Goal: Task Accomplishment & Management: Manage account settings

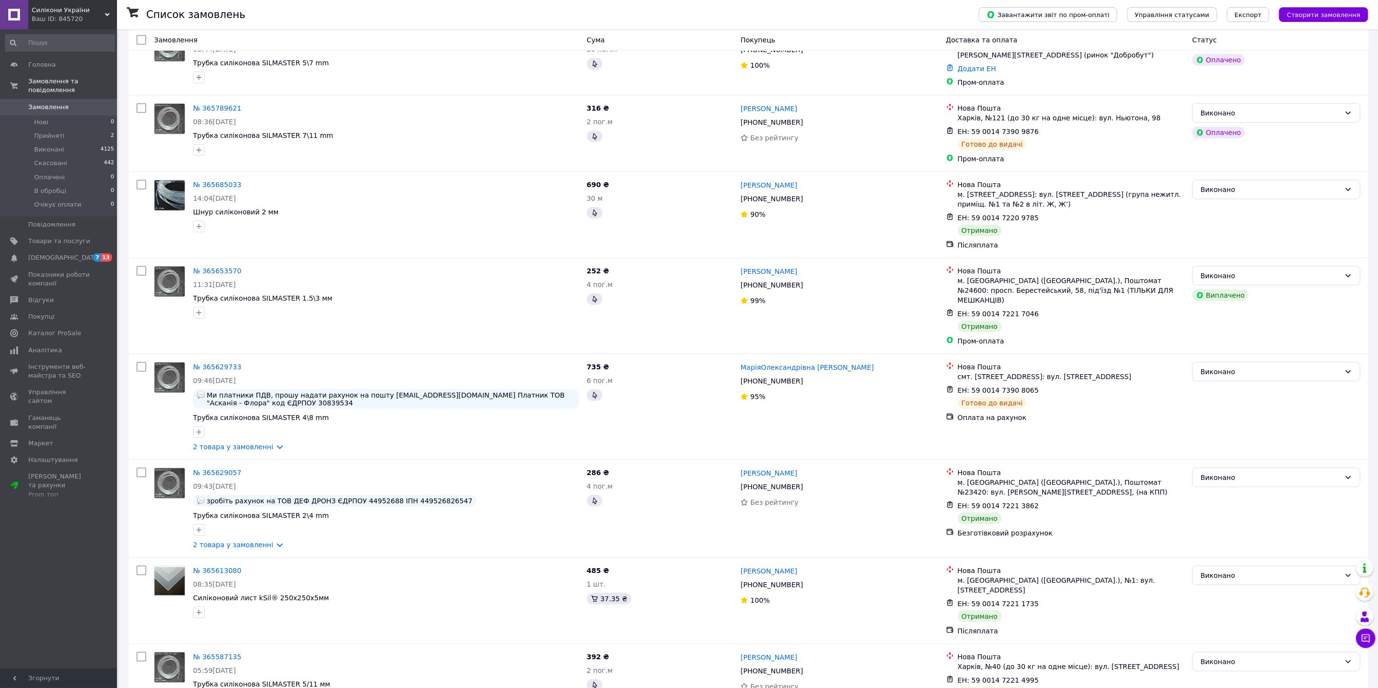
scroll to position [1174, 0]
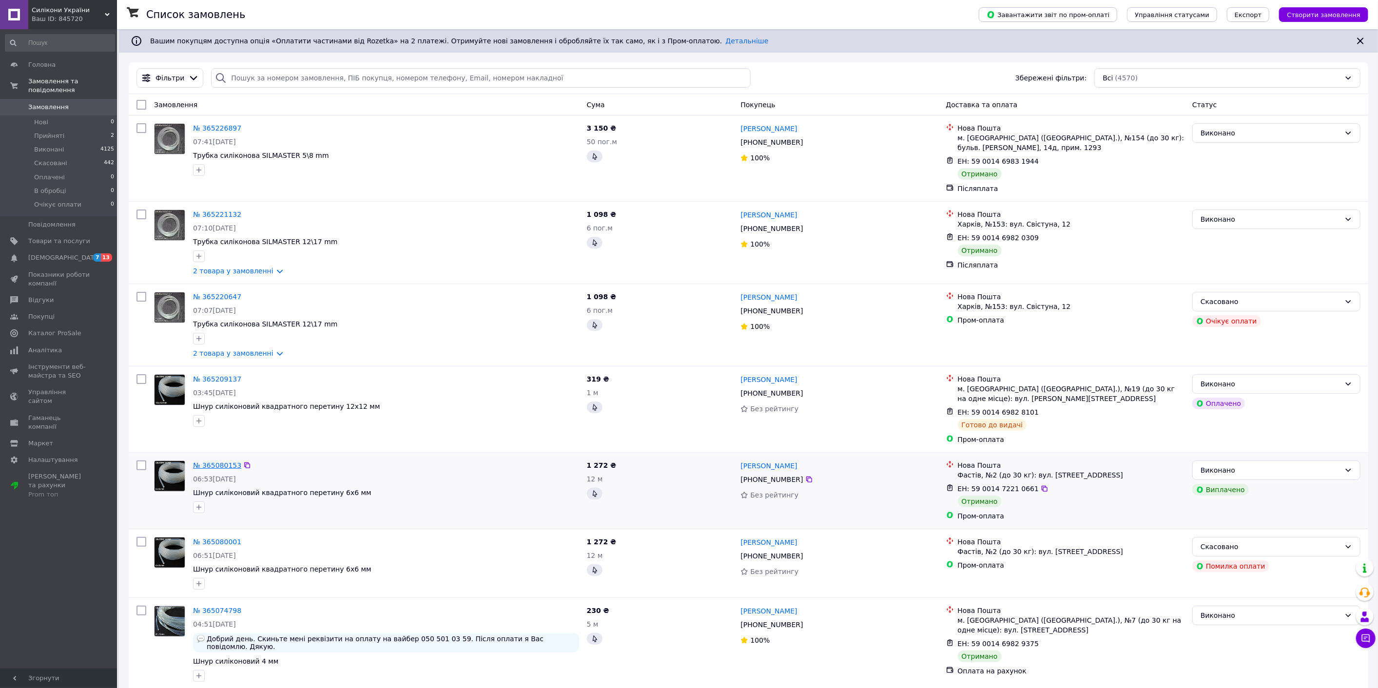
click at [224, 467] on link "№ 365080153" at bounding box center [217, 465] width 48 height 8
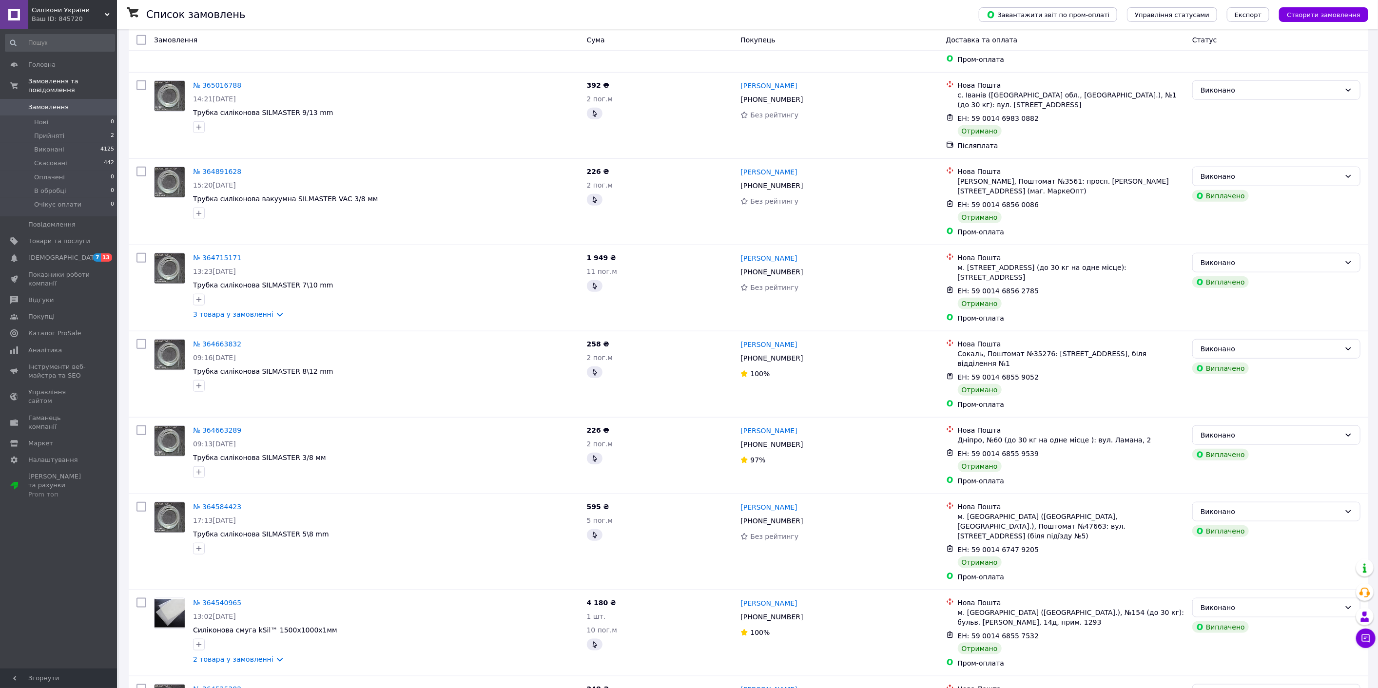
scroll to position [1123, 0]
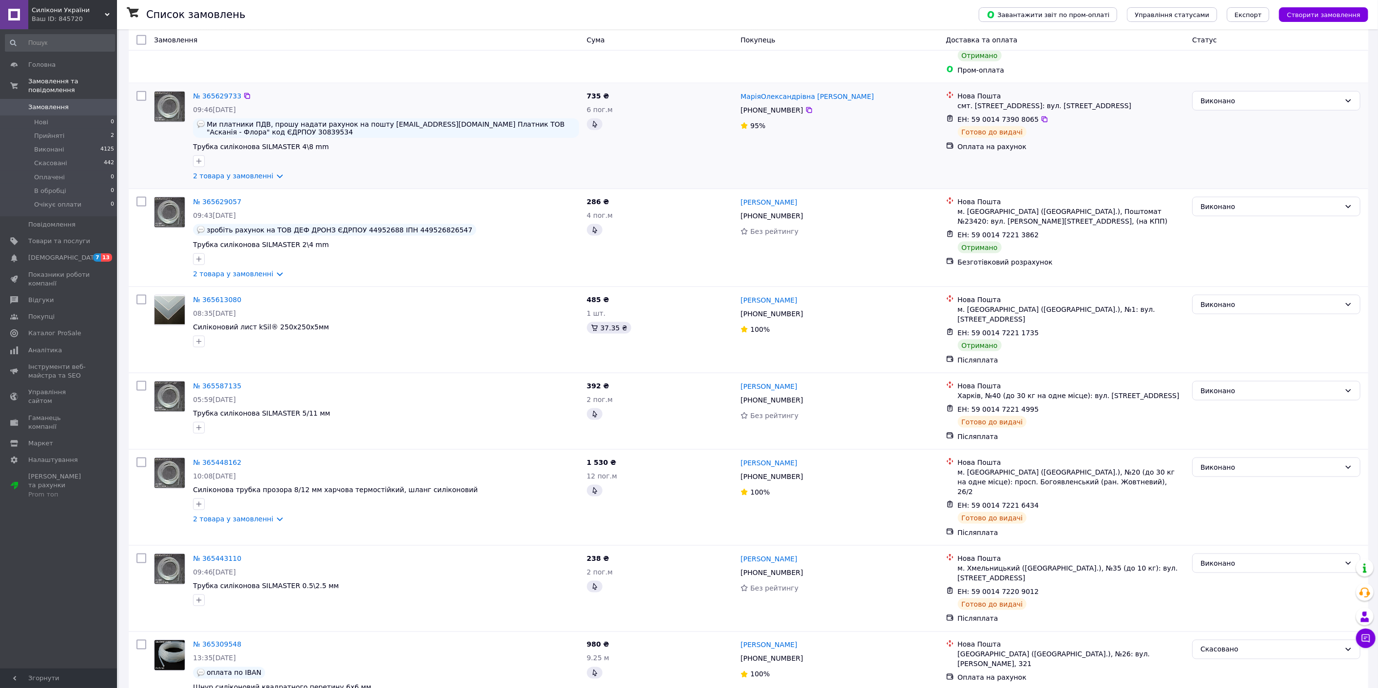
scroll to position [1174, 0]
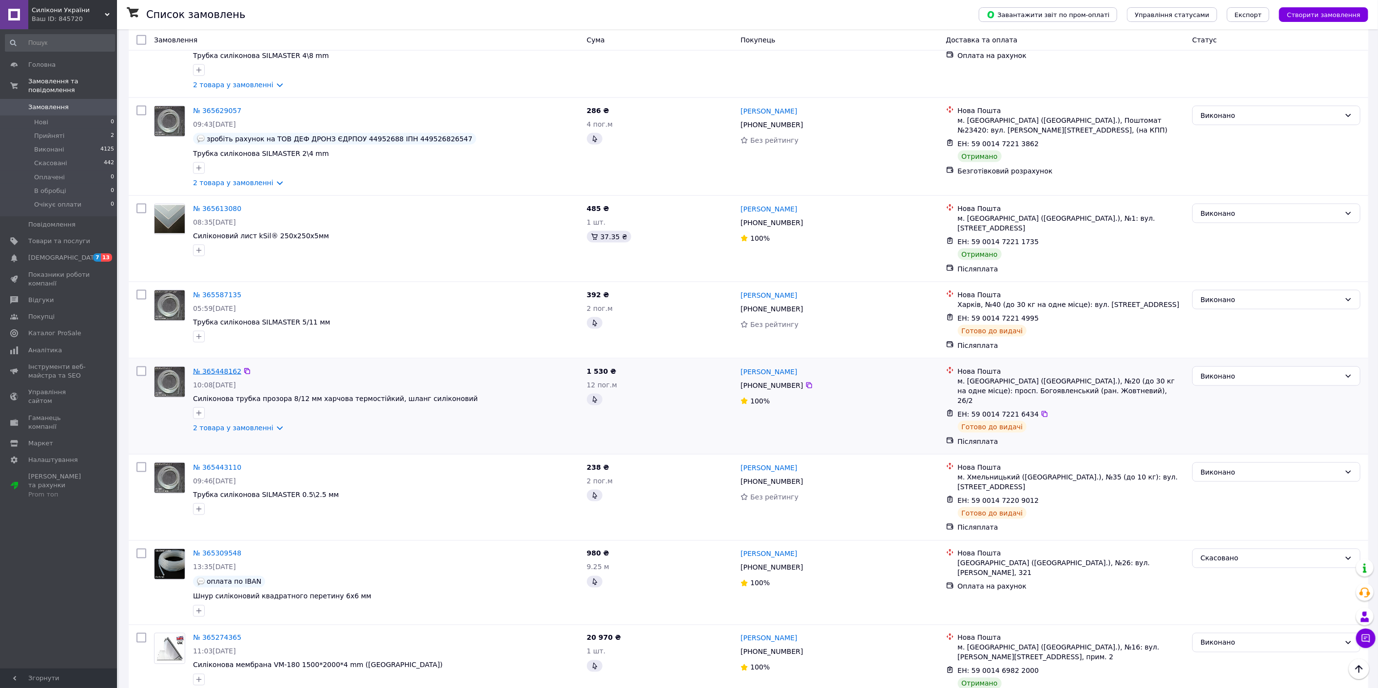
click at [215, 367] on link "№ 365448162" at bounding box center [217, 371] width 48 height 8
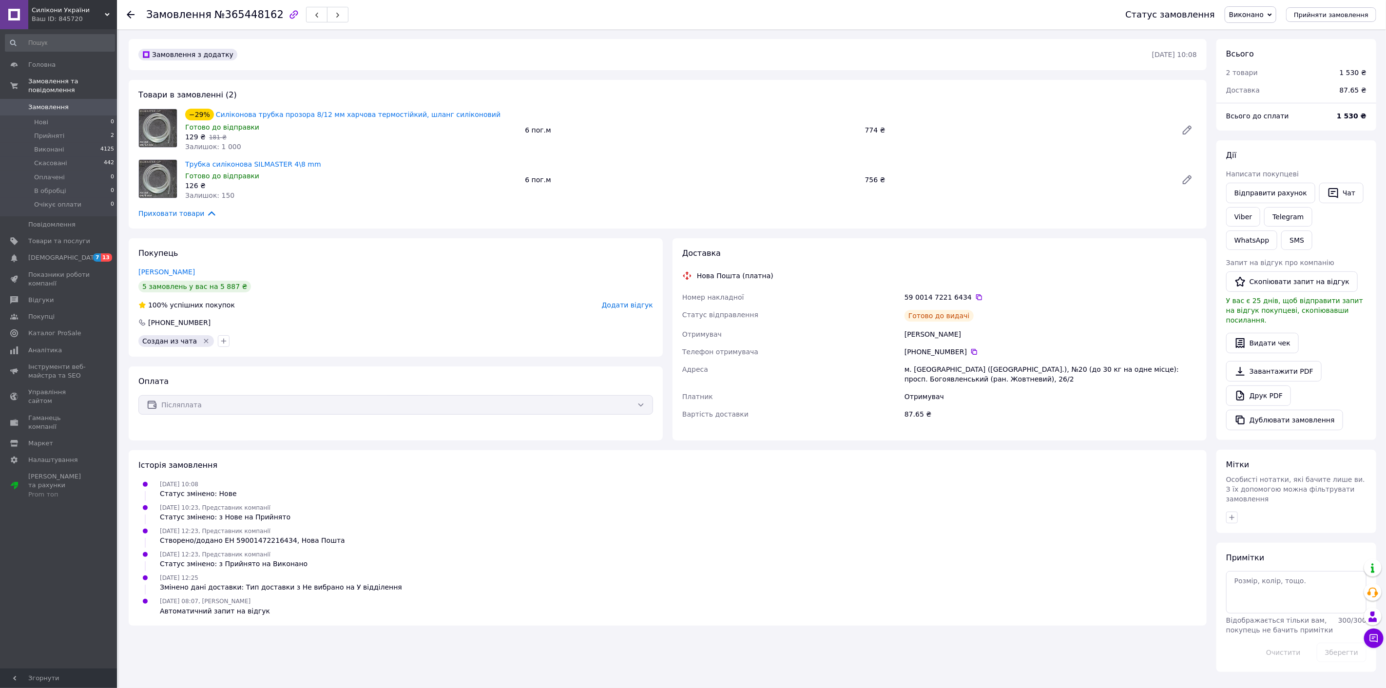
drag, startPoint x: 238, startPoint y: 141, endPoint x: 243, endPoint y: 144, distance: 6.1
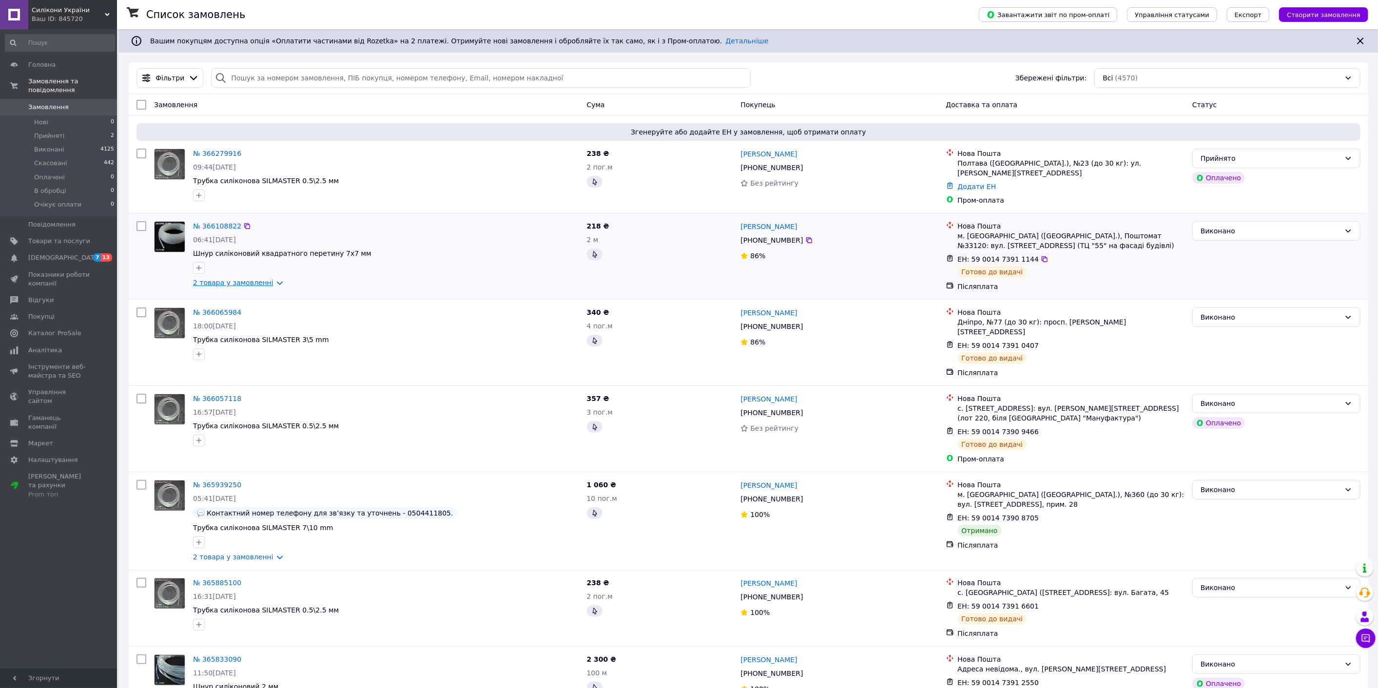
click at [249, 281] on link "2 товара у замовленні" at bounding box center [233, 283] width 80 height 8
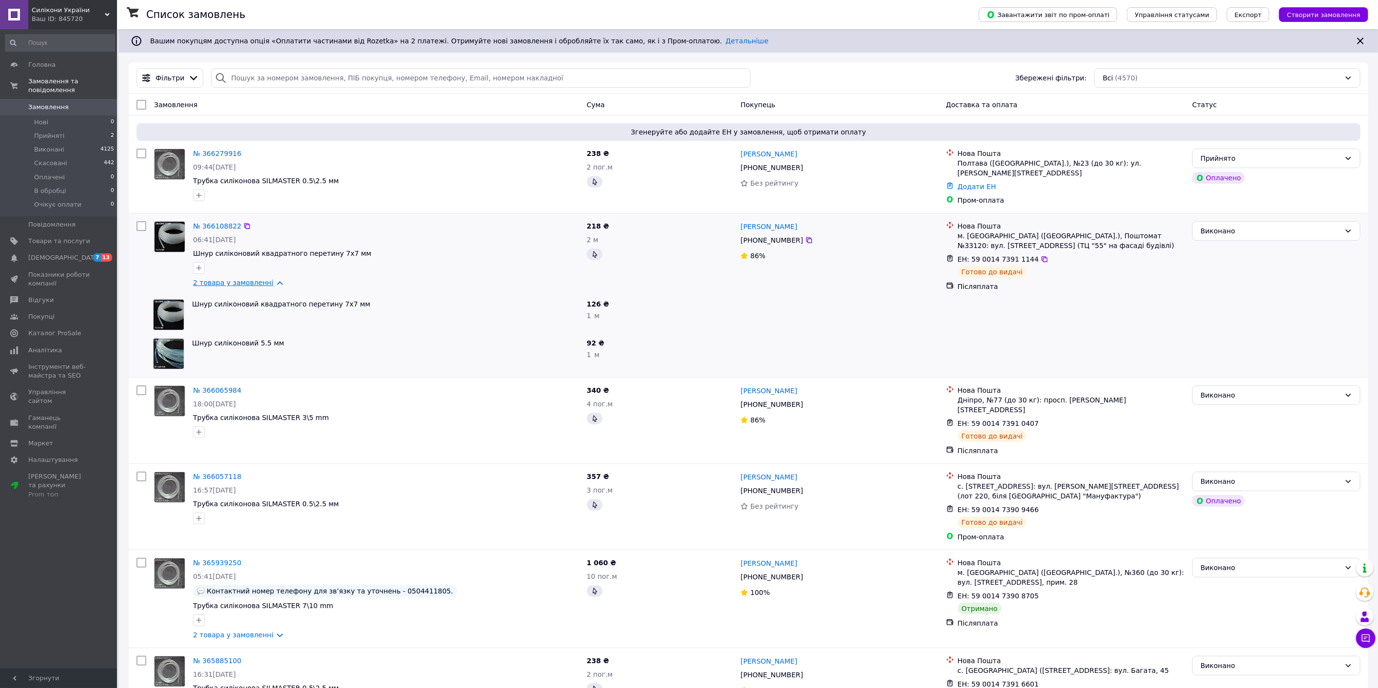
click at [245, 279] on link "2 товара у замовленні" at bounding box center [233, 283] width 80 height 8
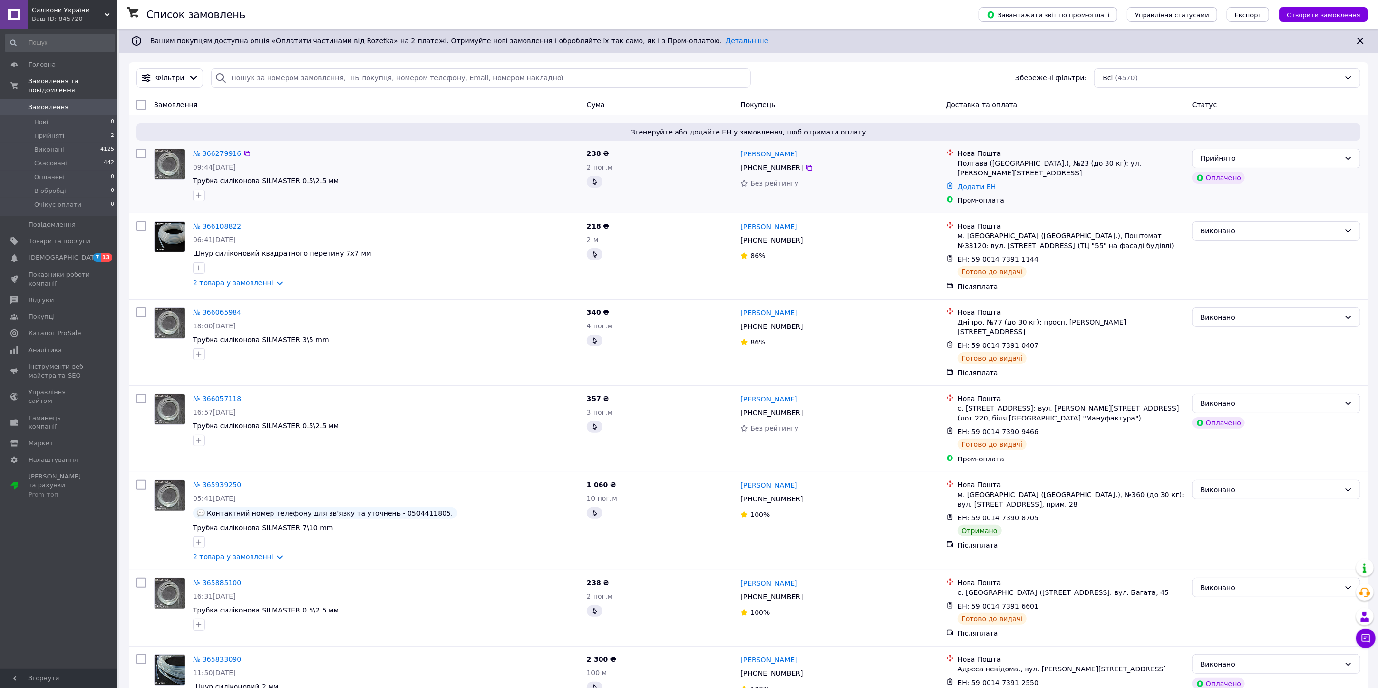
click at [218, 148] on div "№ 366279916" at bounding box center [217, 154] width 50 height 12
click at [216, 153] on link "№ 366279916" at bounding box center [217, 154] width 48 height 8
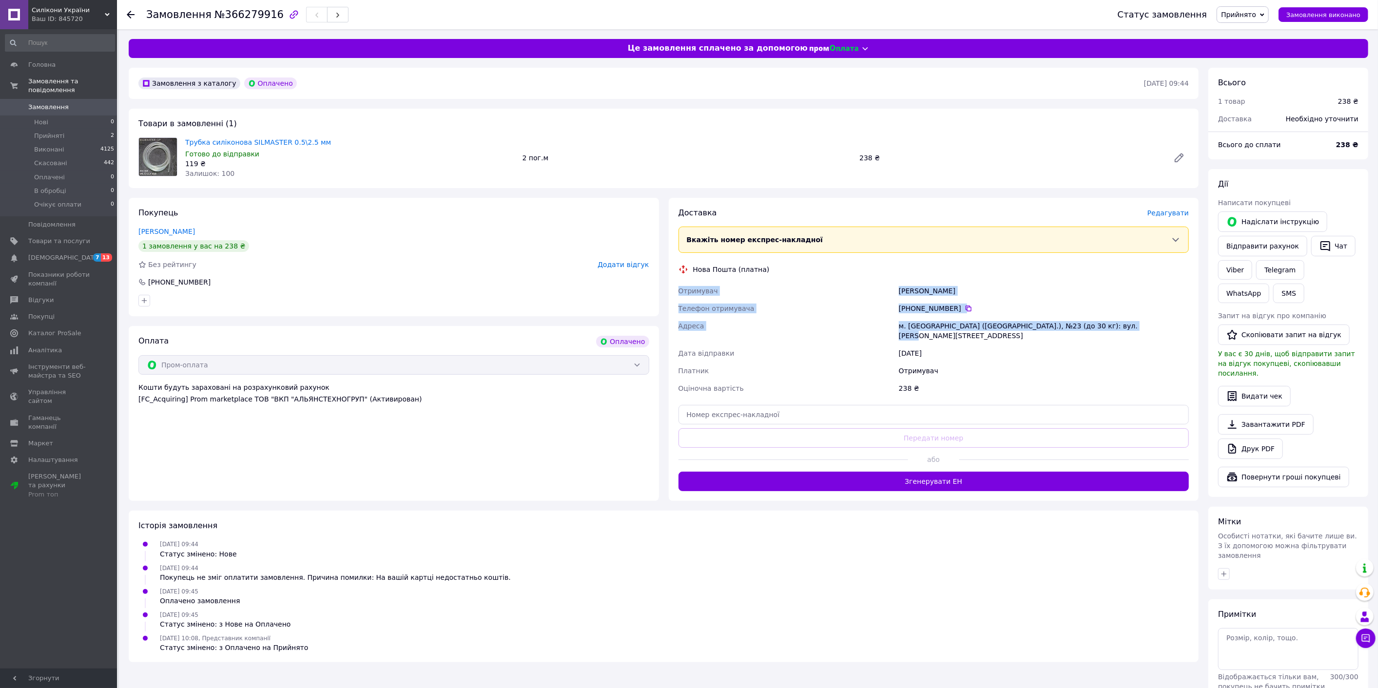
drag, startPoint x: 678, startPoint y: 291, endPoint x: 1120, endPoint y: 325, distance: 442.8
click at [1120, 325] on div "Отримувач [PERSON_NAME] Телефон отримувача [PHONE_NUMBER]   [GEOGRAPHIC_DATA] м…" at bounding box center [933, 339] width 515 height 115
copy div "Отримувач [PERSON_NAME] Телефон отримувача [PHONE_NUMBER]   [GEOGRAPHIC_DATA] м…"
click at [824, 547] on div "[DATE] 09:44 Статус змінено: Нове" at bounding box center [664, 548] width 1058 height 19
click at [65, 129] on li "Прийняті 2" at bounding box center [60, 136] width 120 height 14
